Goal: Task Accomplishment & Management: Use online tool/utility

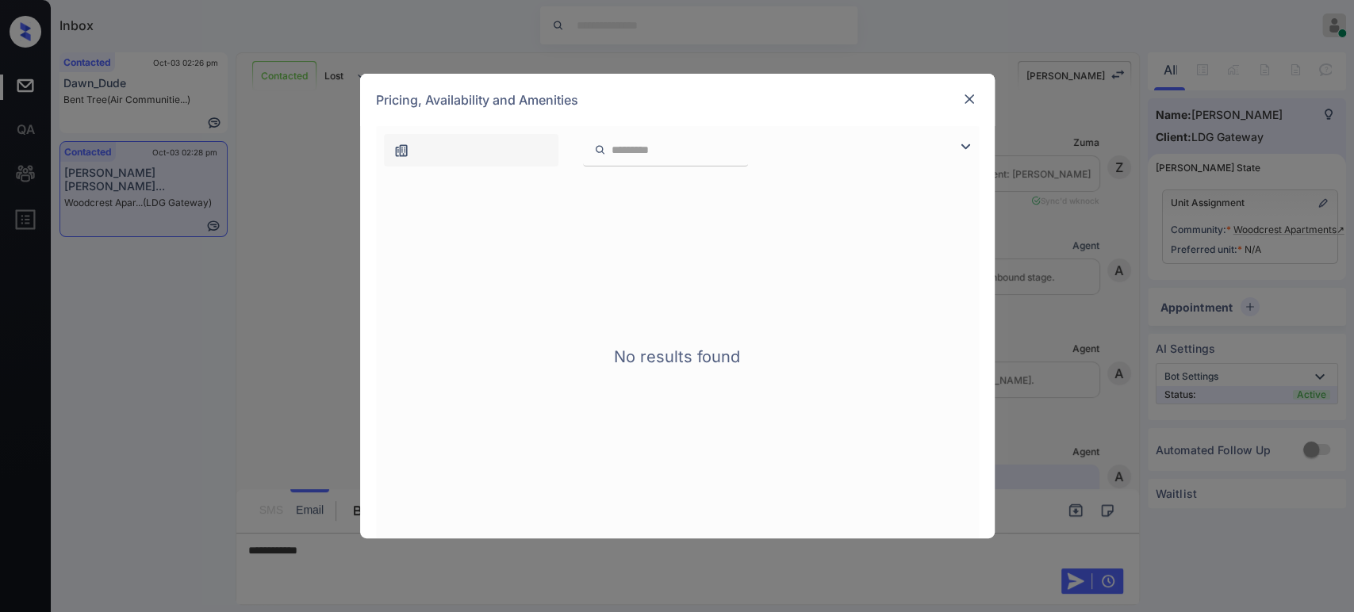
scroll to position [1339, 0]
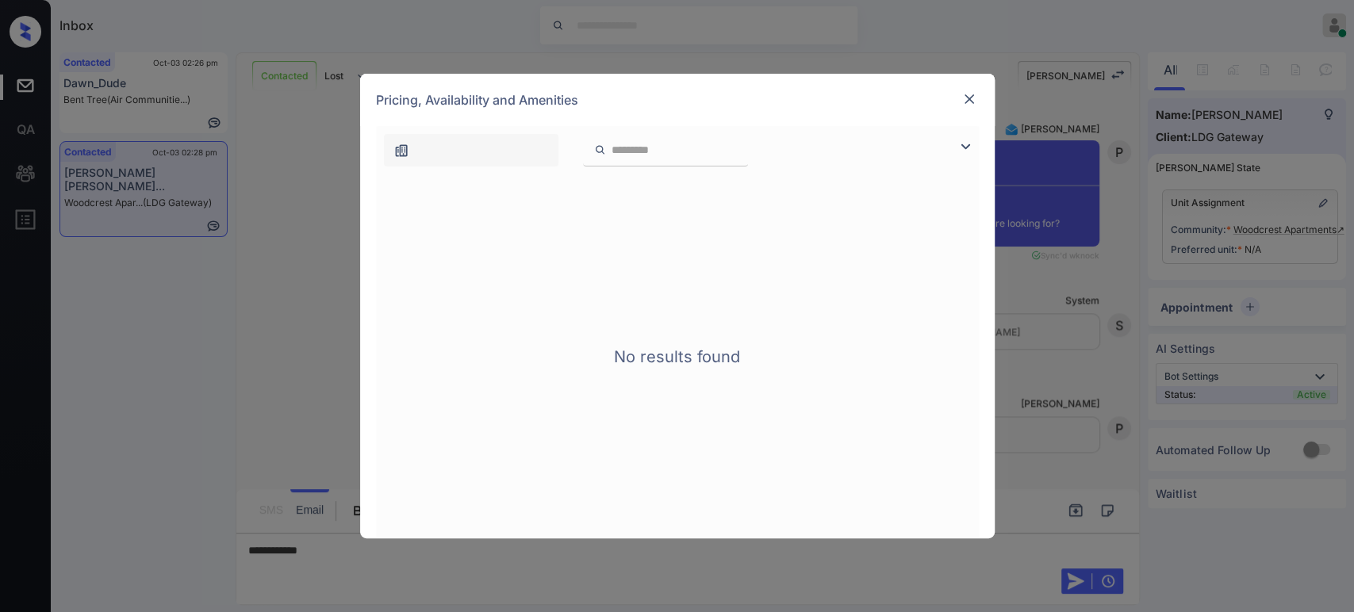
click at [974, 93] on img at bounding box center [970, 99] width 16 height 16
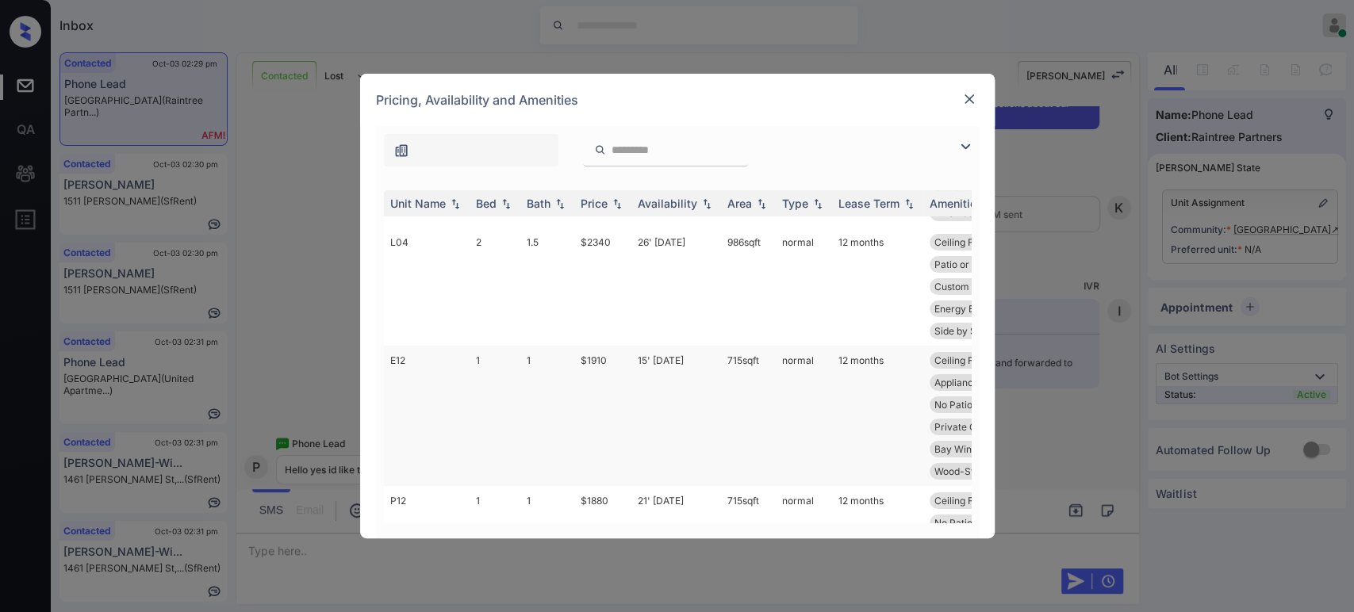
scroll to position [175, 0]
click at [603, 244] on td "$2340" at bounding box center [602, 292] width 57 height 118
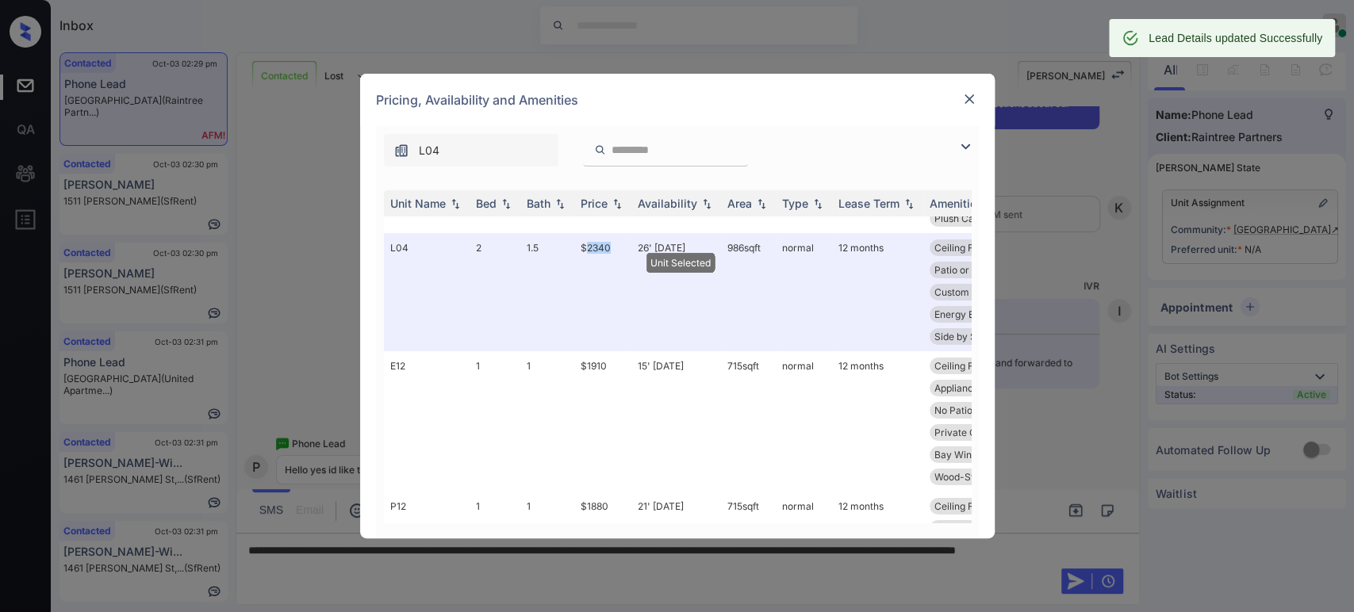
click at [972, 101] on img at bounding box center [970, 99] width 16 height 16
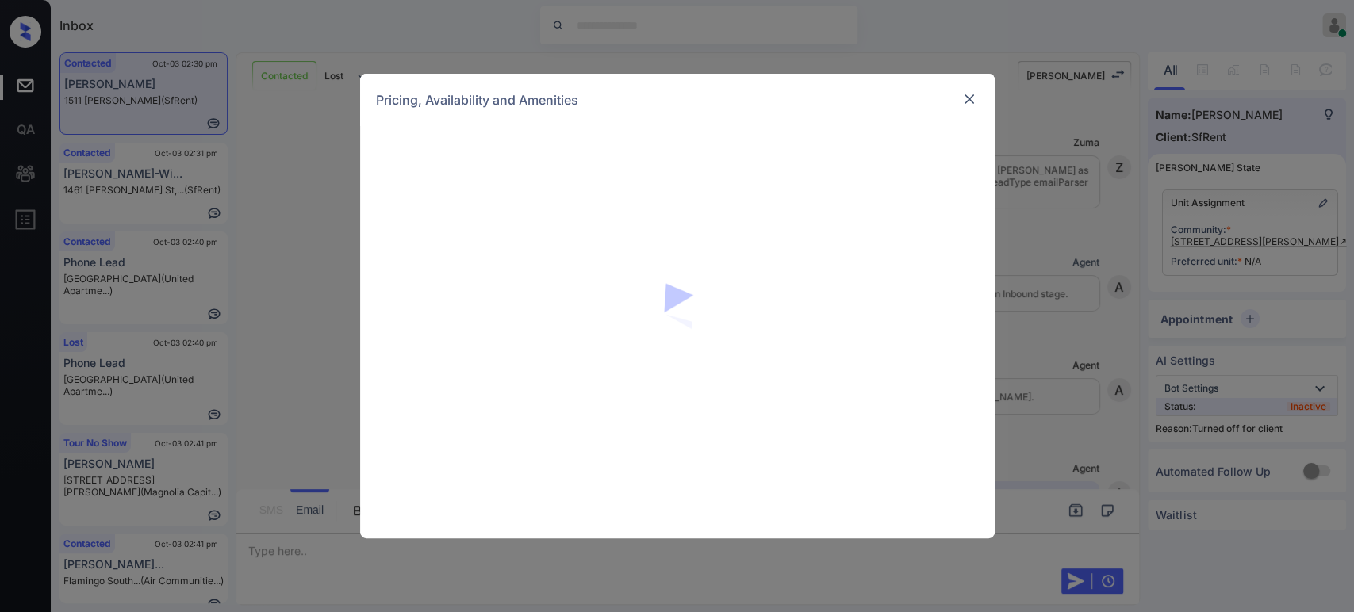
scroll to position [3205, 0]
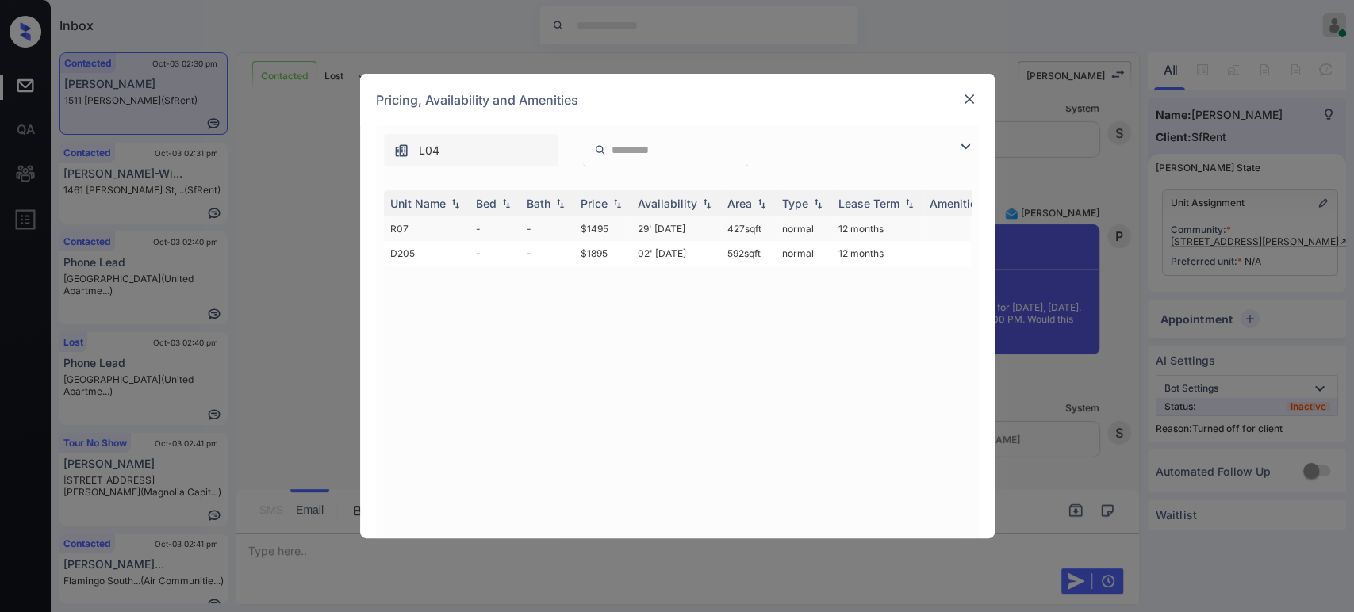
click at [584, 226] on td "$1495" at bounding box center [602, 229] width 57 height 25
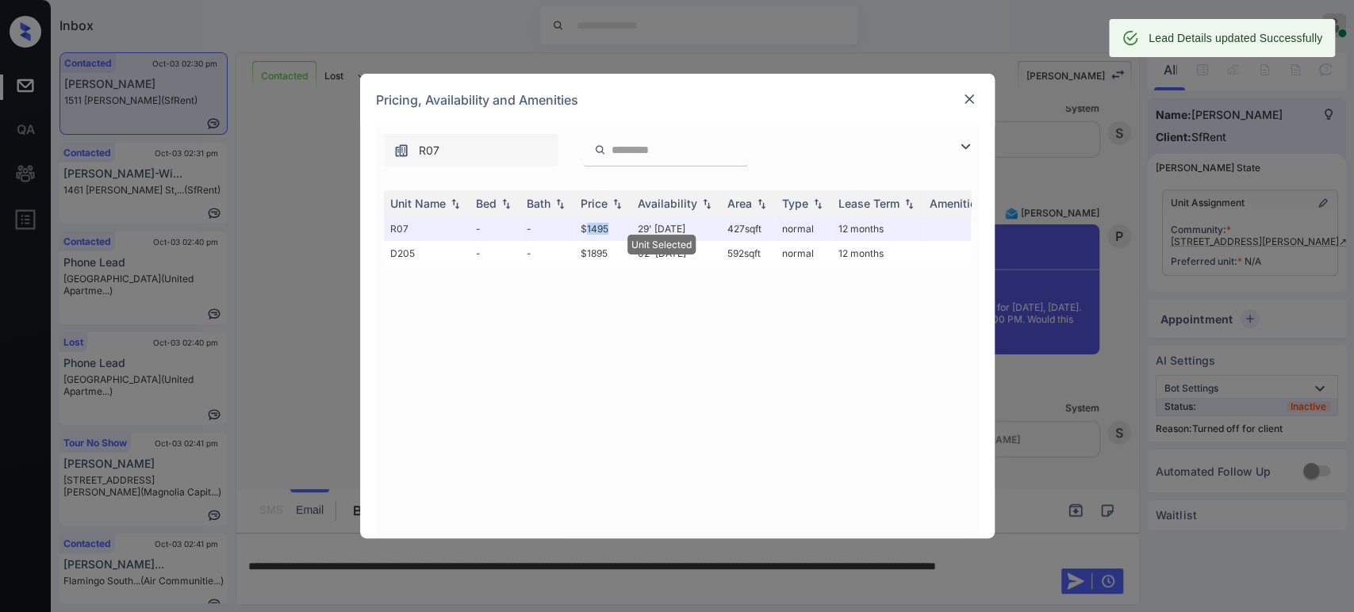
click at [967, 102] on img at bounding box center [970, 99] width 16 height 16
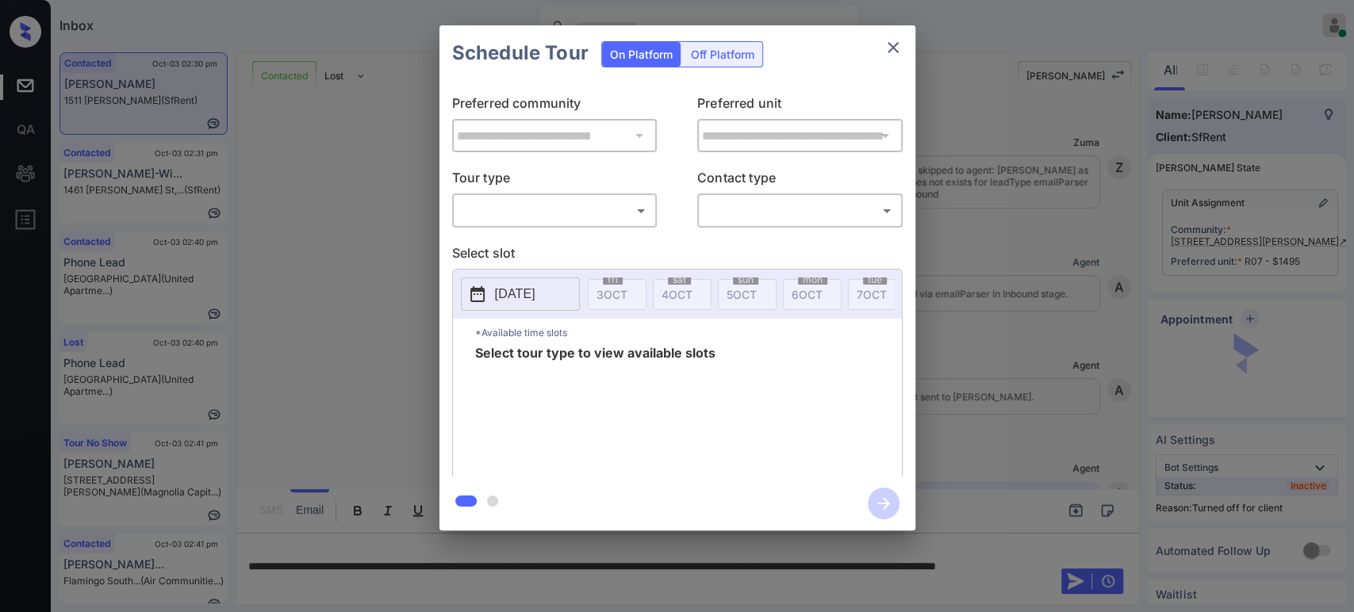
scroll to position [3205, 0]
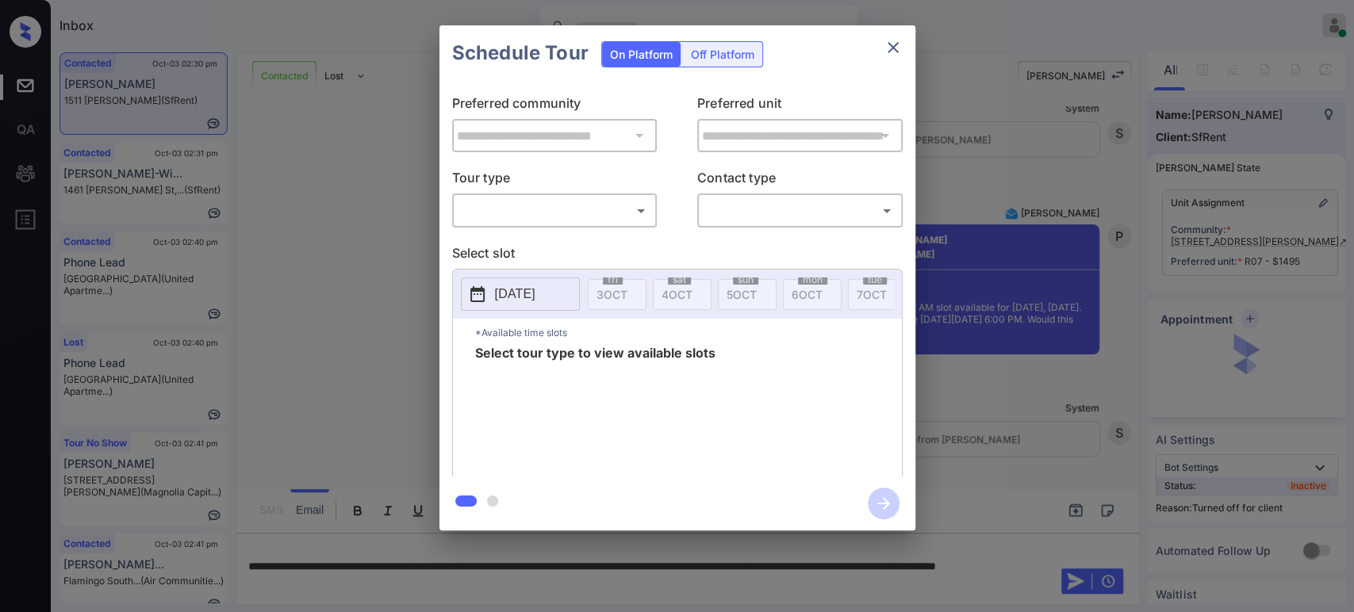
click at [726, 48] on div "Off Platform" at bounding box center [722, 54] width 79 height 25
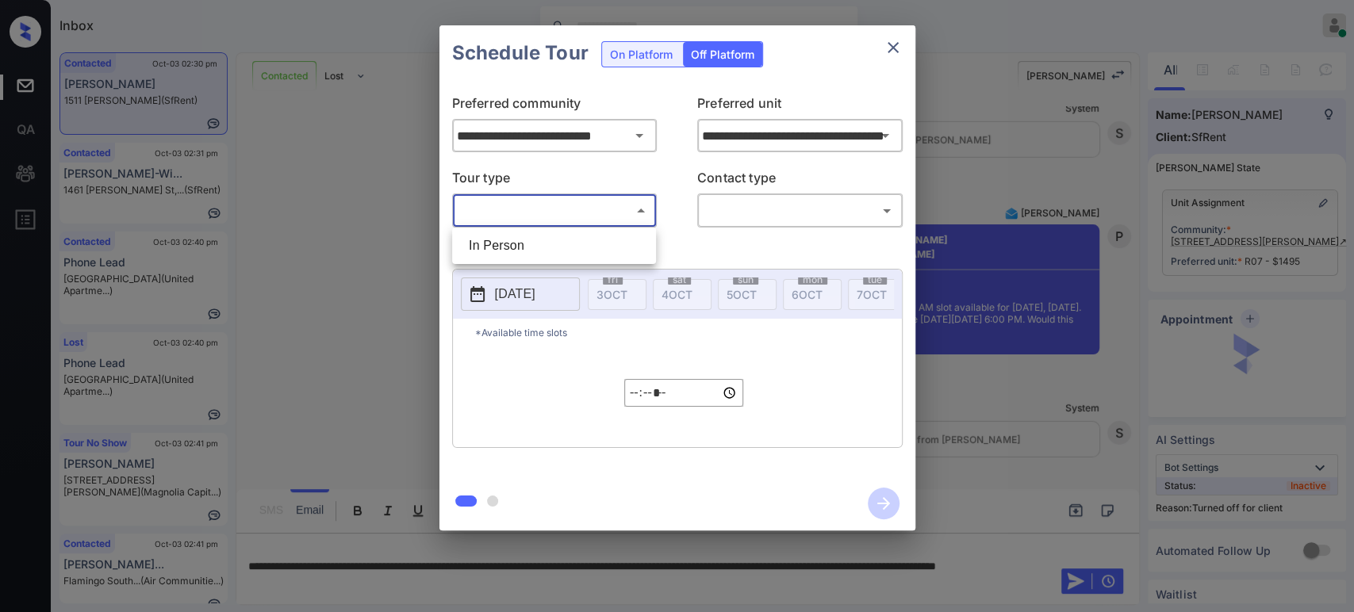
drag, startPoint x: 578, startPoint y: 205, endPoint x: 546, endPoint y: 237, distance: 45.4
click at [578, 212] on body "Inbox Hope Jatap Online Set yourself offline Set yourself on break Profile Swit…" at bounding box center [677, 306] width 1354 height 612
click at [535, 244] on li "In Person" at bounding box center [554, 246] width 196 height 29
type input "********"
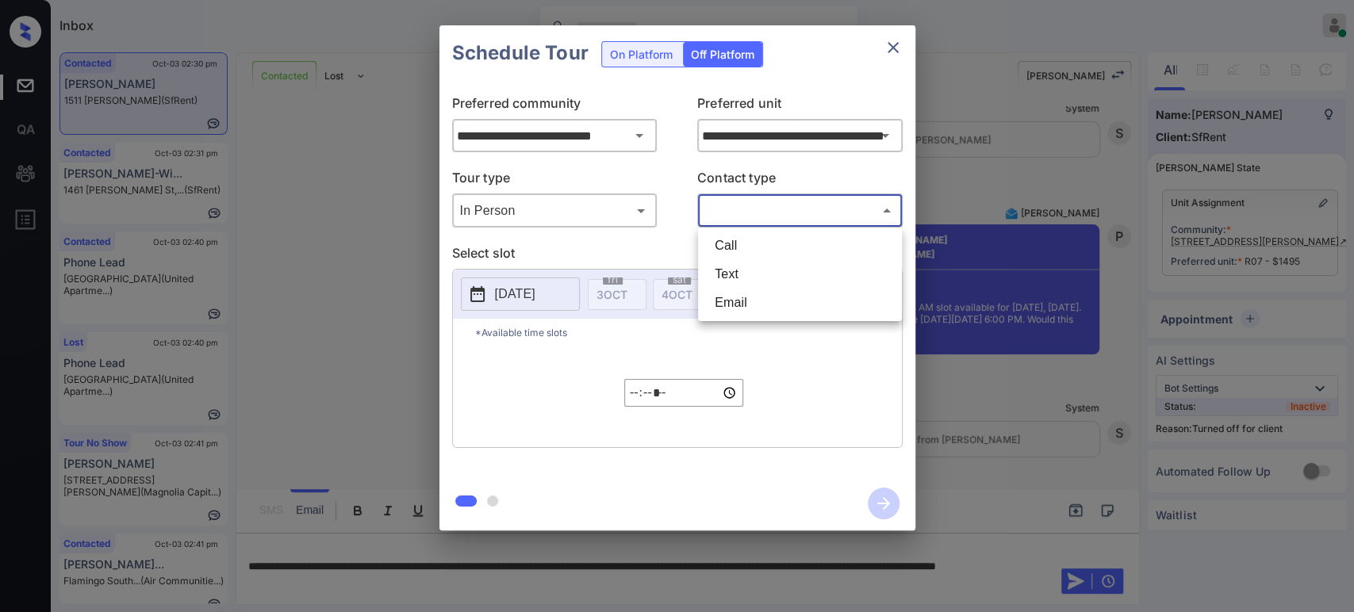
click at [773, 219] on body "Inbox Hope Jatap Online Set yourself offline Set yourself on break Profile Swit…" at bounding box center [677, 306] width 1354 height 612
click at [750, 274] on li "Text" at bounding box center [800, 274] width 196 height 29
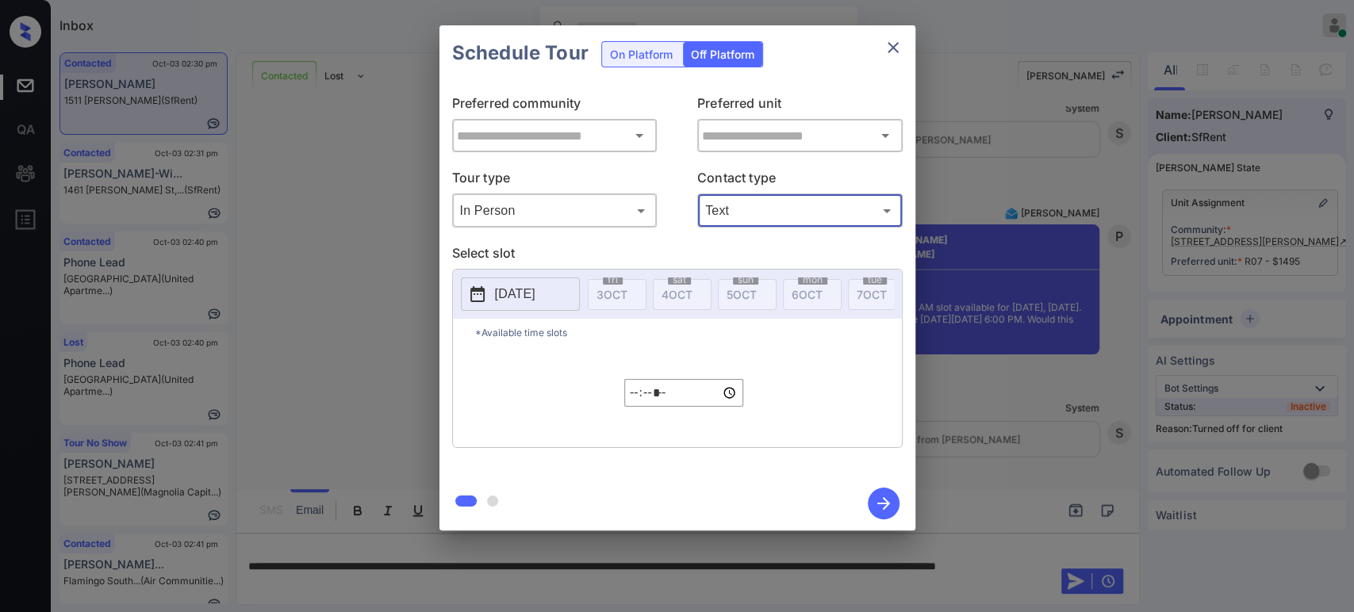
type input "****"
type input "**********"
click at [522, 298] on p "[DATE]" at bounding box center [515, 294] width 40 height 19
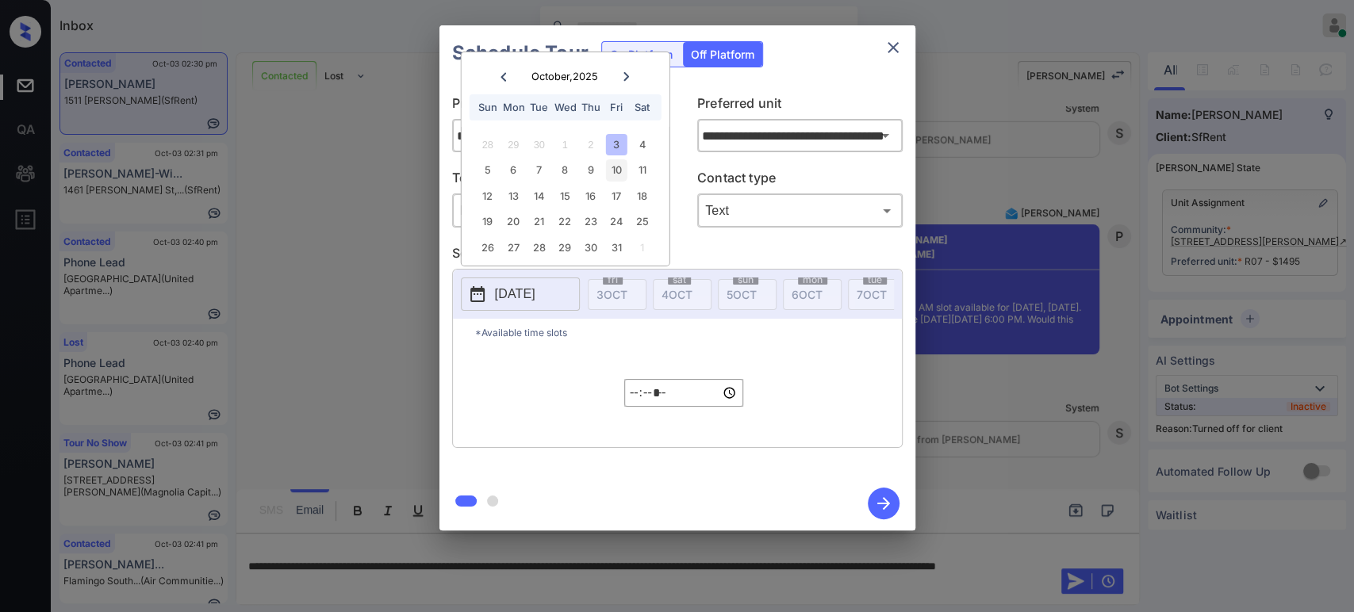
click at [620, 175] on div "10" at bounding box center [616, 169] width 21 height 21
click at [569, 174] on div "8" at bounding box center [565, 169] width 21 height 21
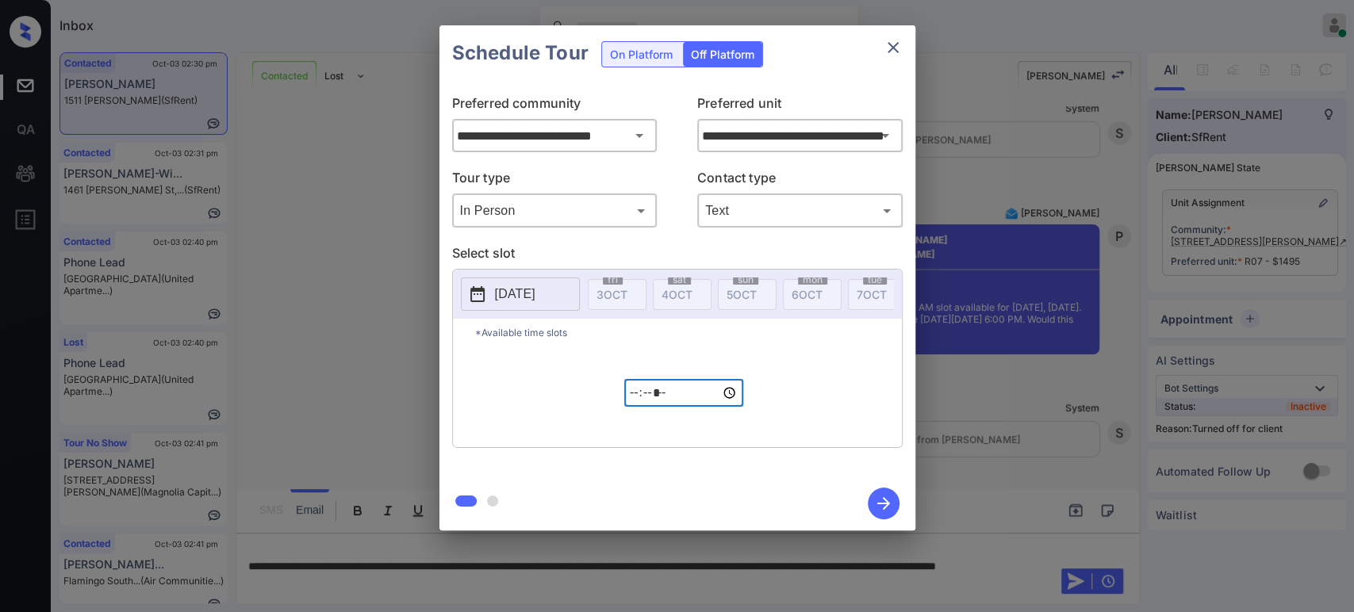
click at [643, 407] on input "*****" at bounding box center [683, 393] width 119 height 28
type input "*****"
click at [875, 501] on icon "button" at bounding box center [884, 504] width 32 height 32
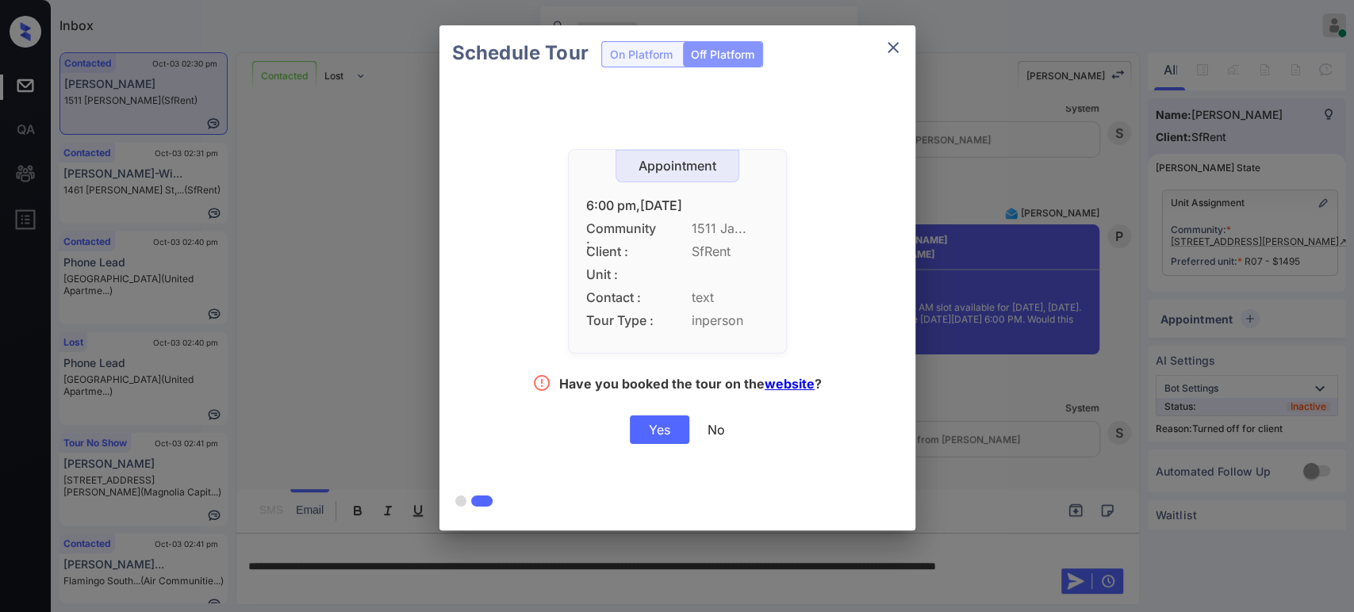
click at [669, 424] on div "Yes" at bounding box center [659, 430] width 59 height 29
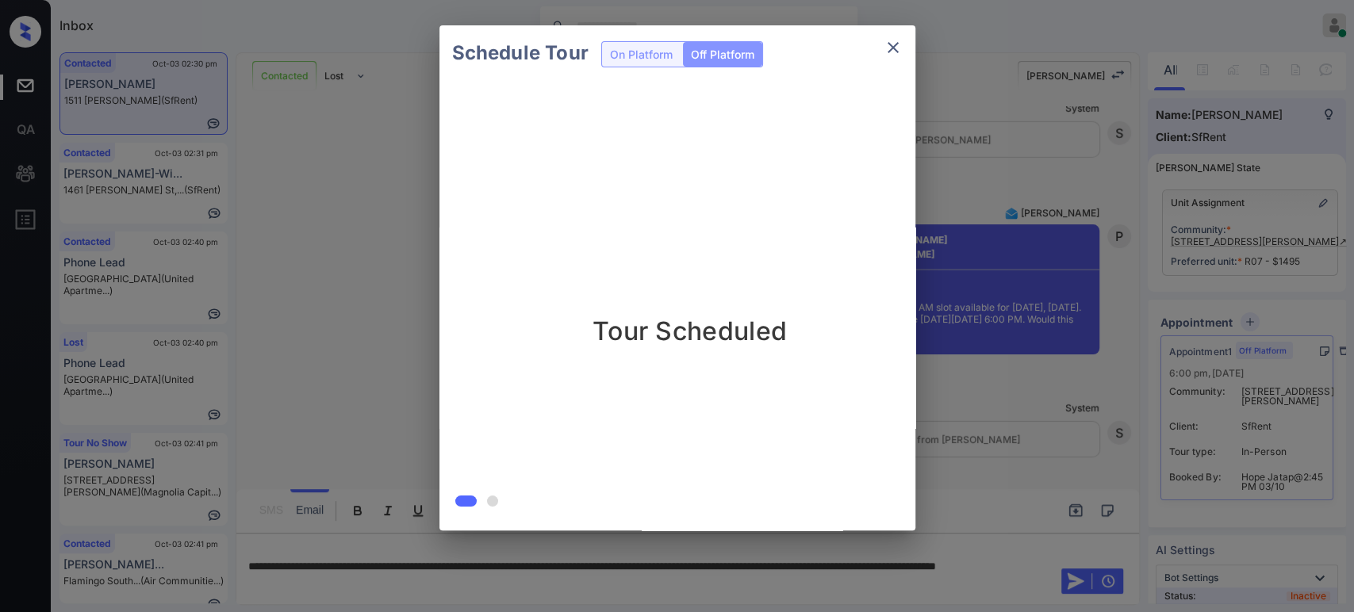
click at [1116, 403] on div "Schedule Tour On Platform Off Platform Tour Scheduled" at bounding box center [677, 278] width 1354 height 556
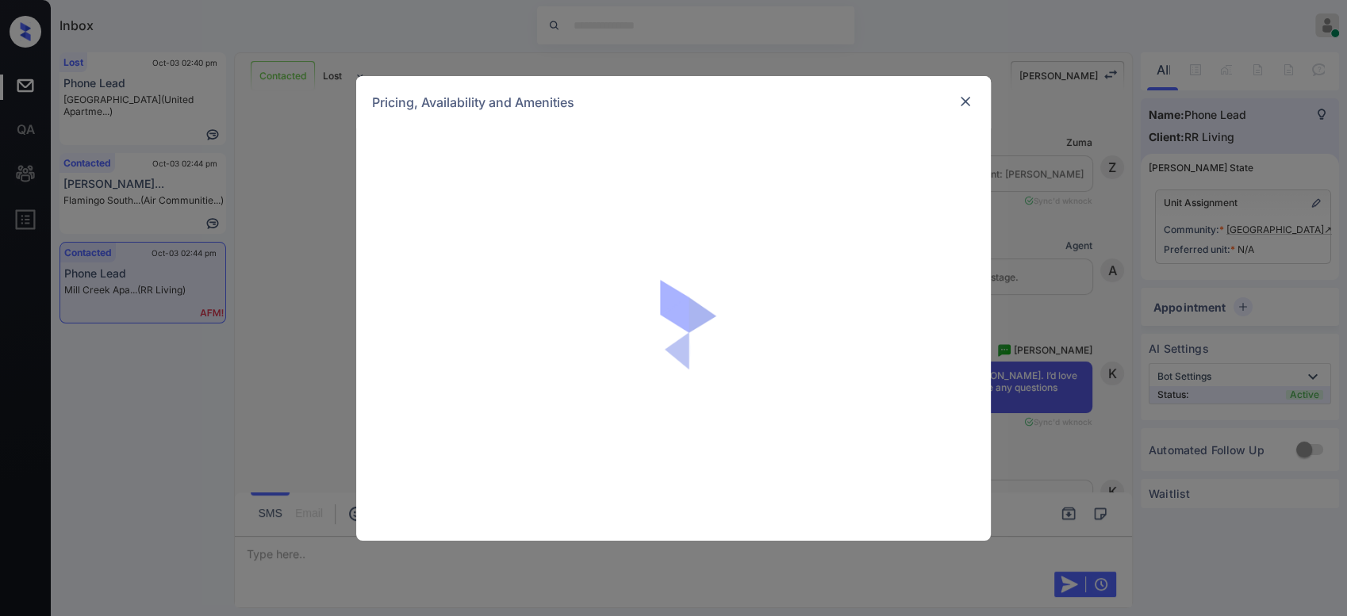
scroll to position [654, 0]
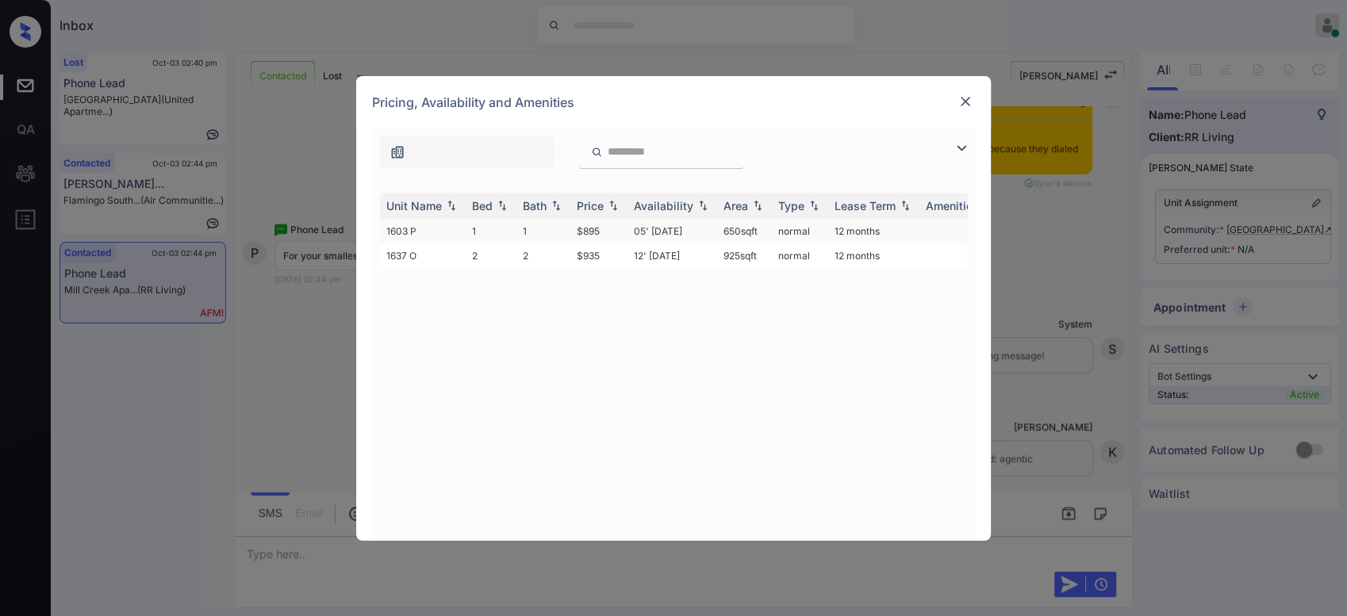
click at [597, 225] on td "$895" at bounding box center [598, 231] width 57 height 25
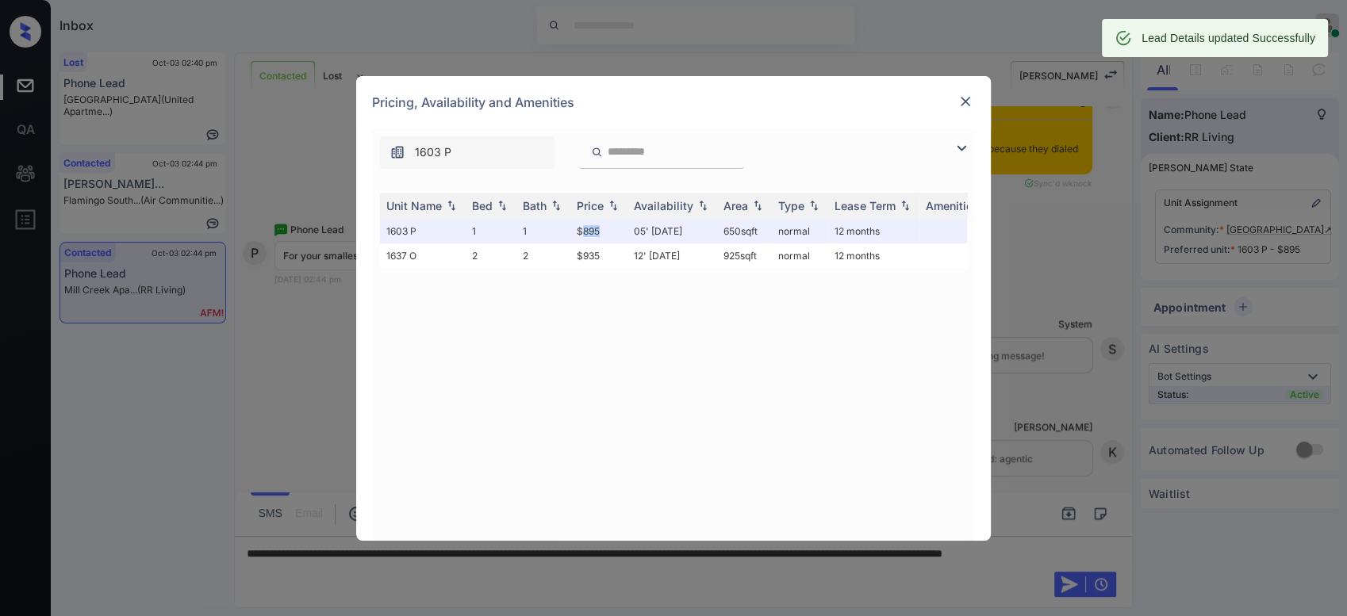
click at [958, 98] on img at bounding box center [966, 102] width 16 height 16
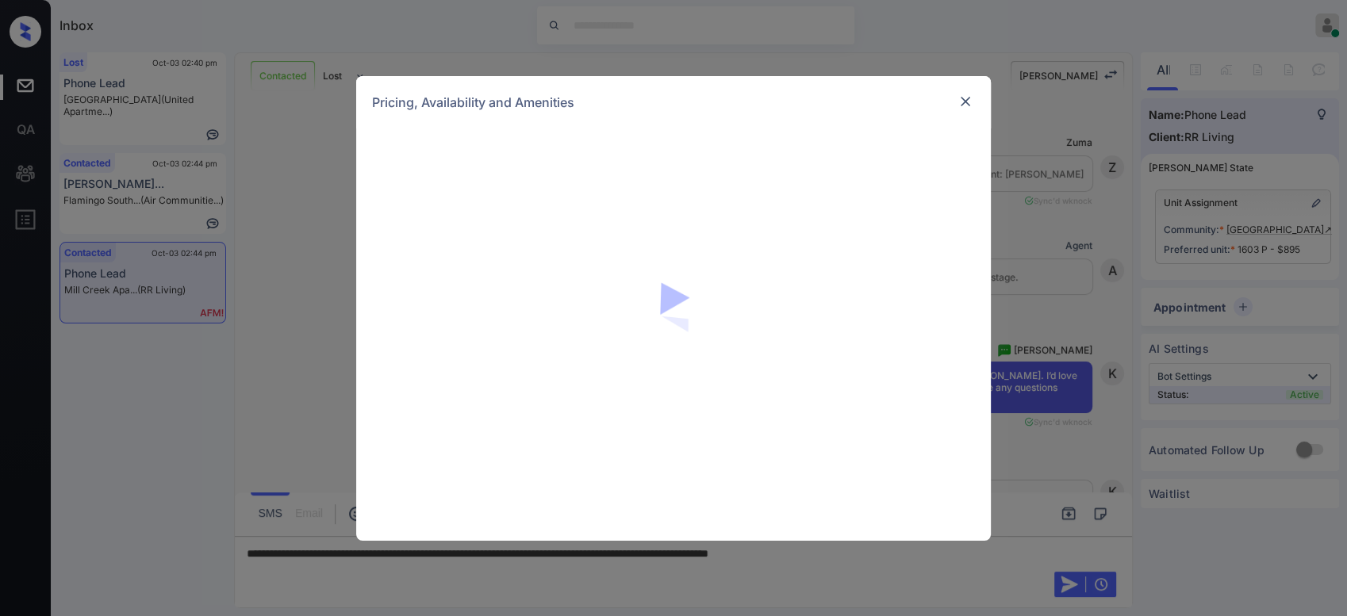
scroll to position [654, 0]
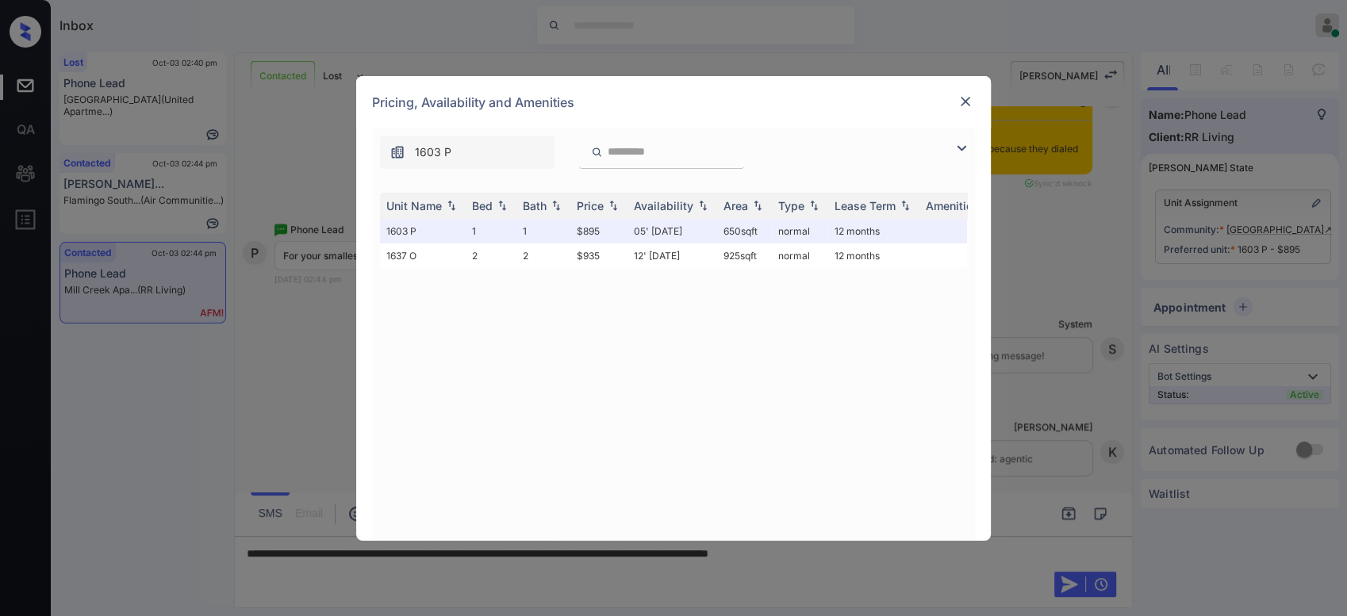
click at [960, 100] on img at bounding box center [966, 102] width 16 height 16
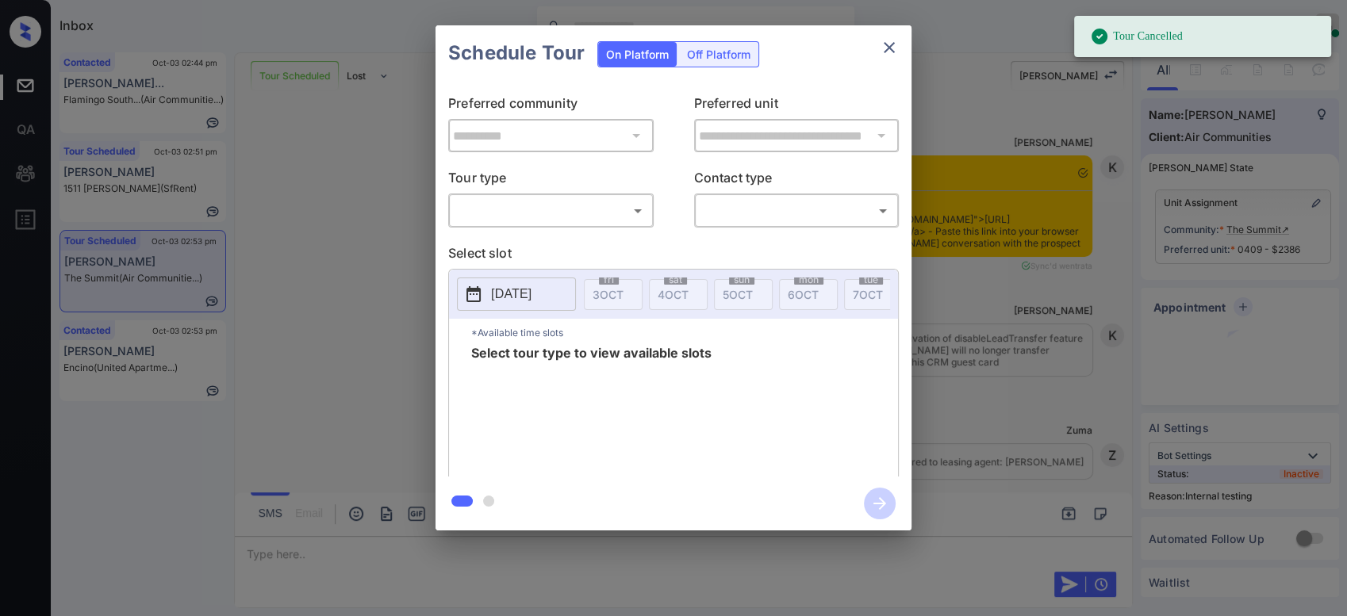
scroll to position [8441, 0]
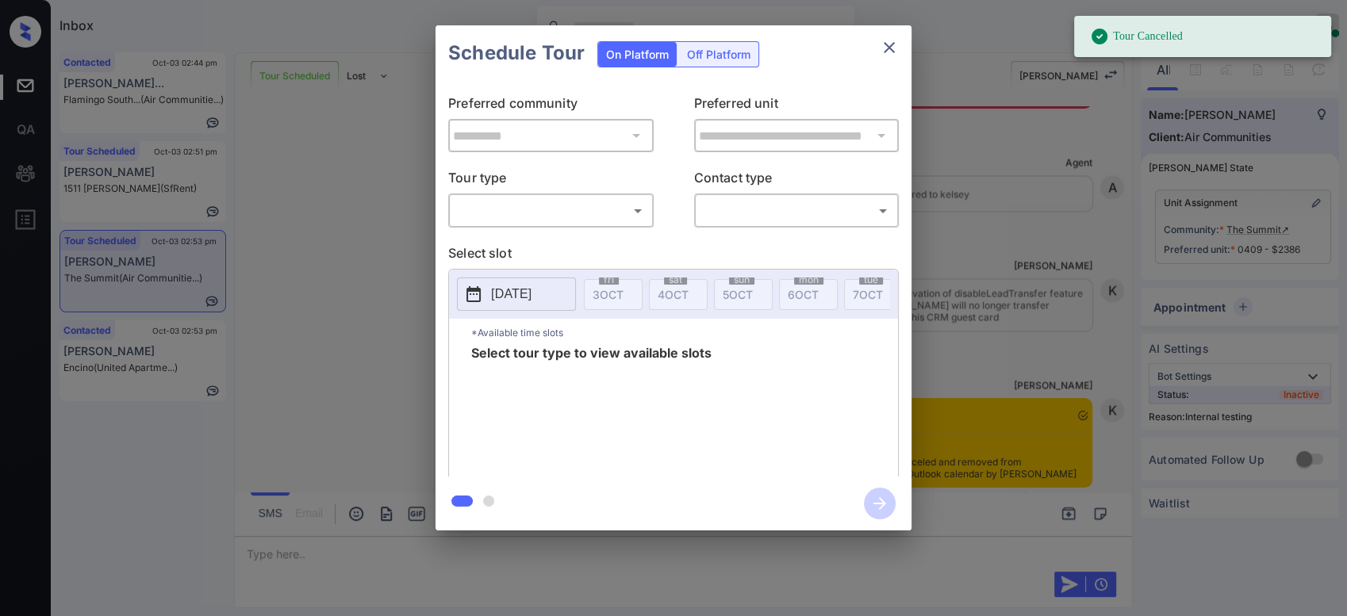
click at [558, 202] on body "Tour Cancelled Inbox Hope Jatap Online Set yourself offline Set yourself on bre…" at bounding box center [673, 308] width 1347 height 616
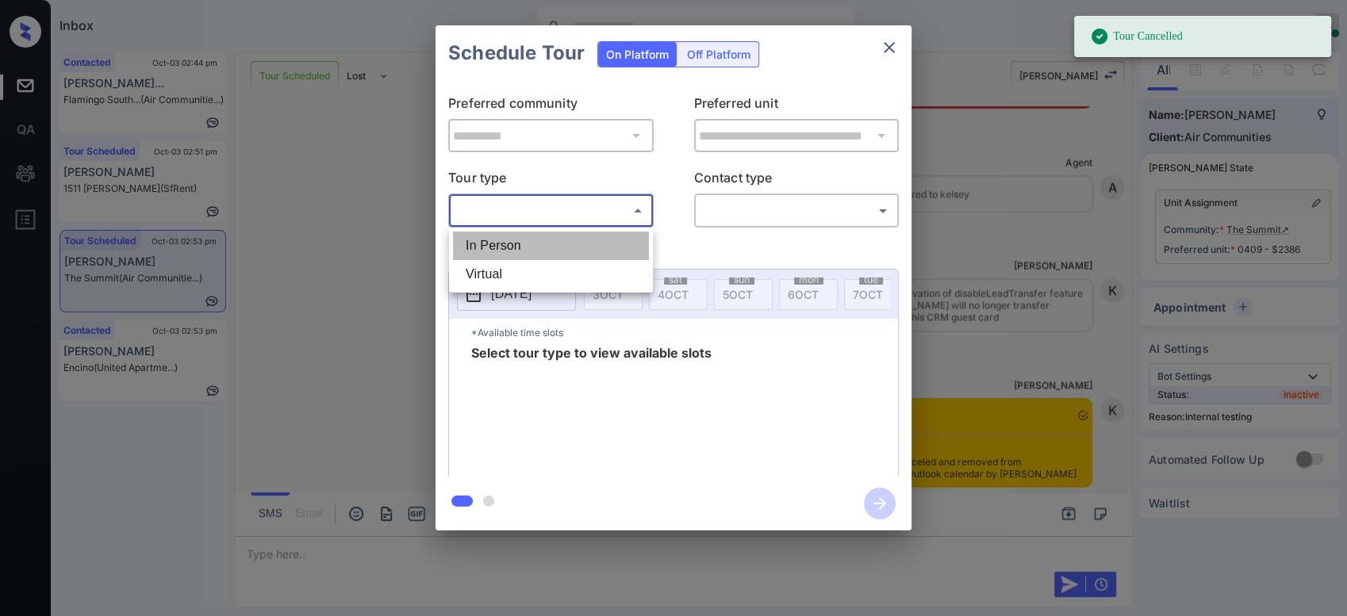
click at [499, 246] on li "In Person" at bounding box center [551, 246] width 196 height 29
type input "********"
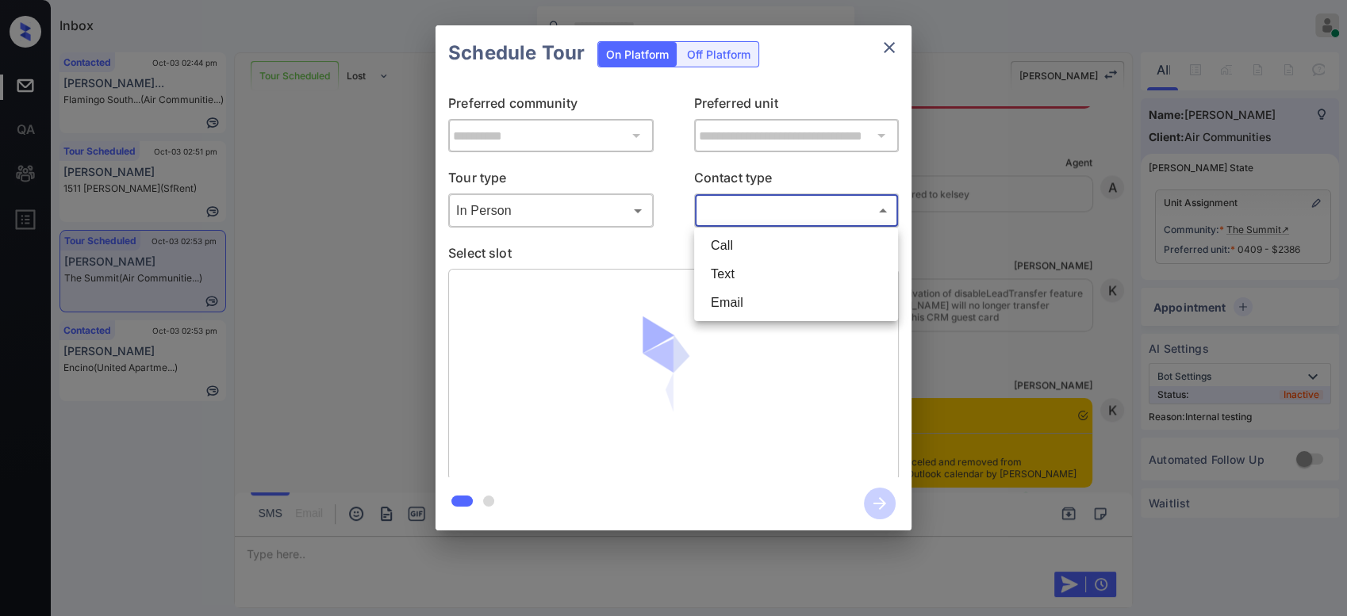
click at [831, 210] on body "Tour Cancelled Inbox Hope Jatap Online Set yourself offline Set yourself on bre…" at bounding box center [673, 308] width 1347 height 616
click at [741, 275] on li "Text" at bounding box center [796, 274] width 196 height 29
type input "****"
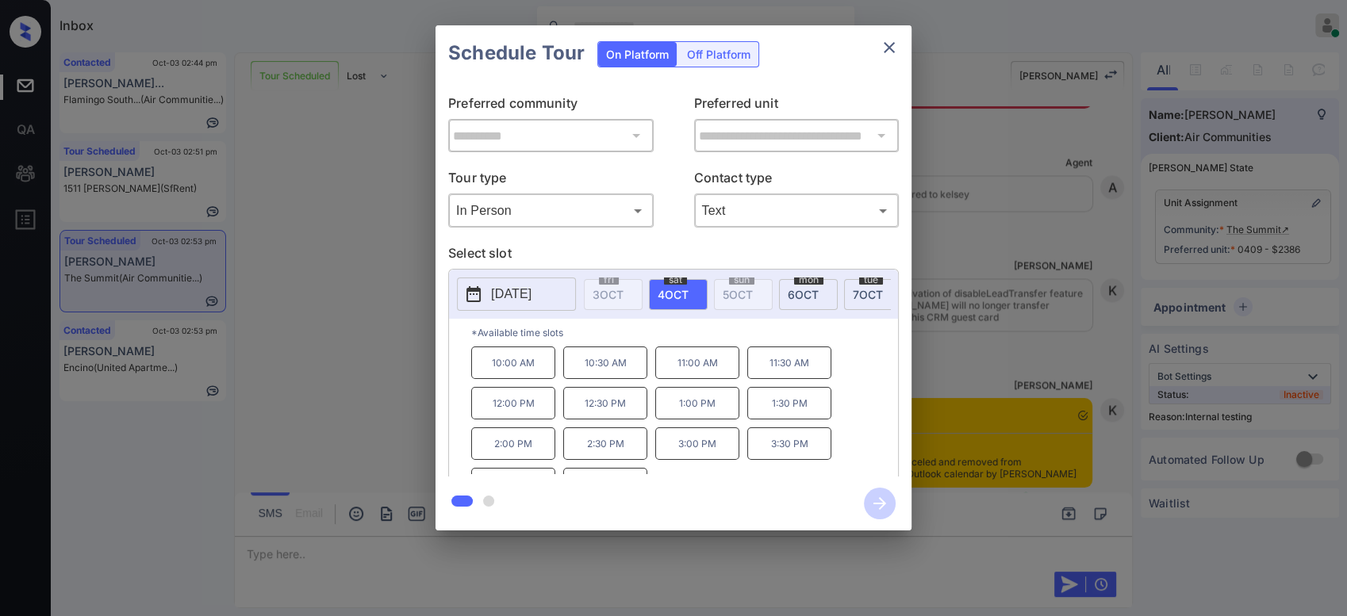
click at [788, 374] on p "11:30 AM" at bounding box center [789, 363] width 84 height 33
click at [881, 500] on icon "button" at bounding box center [879, 503] width 13 height 13
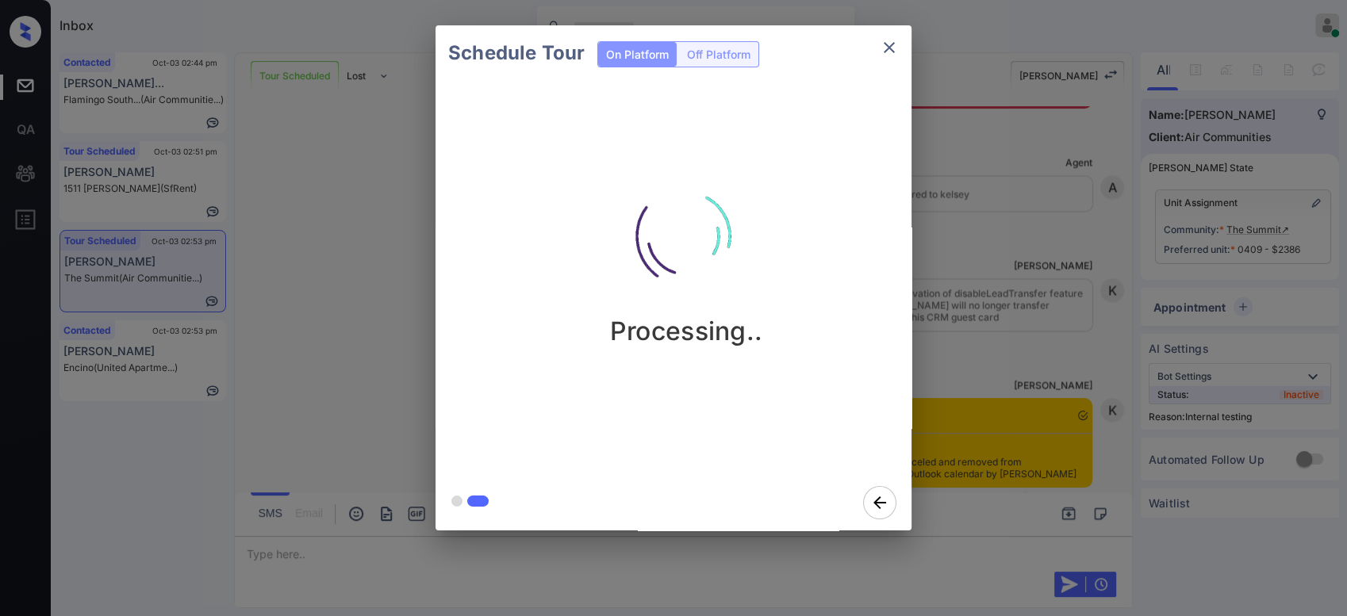
click at [1034, 263] on div "Schedule Tour On Platform Off Platform Processing.." at bounding box center [673, 278] width 1347 height 556
